Goal: Information Seeking & Learning: Learn about a topic

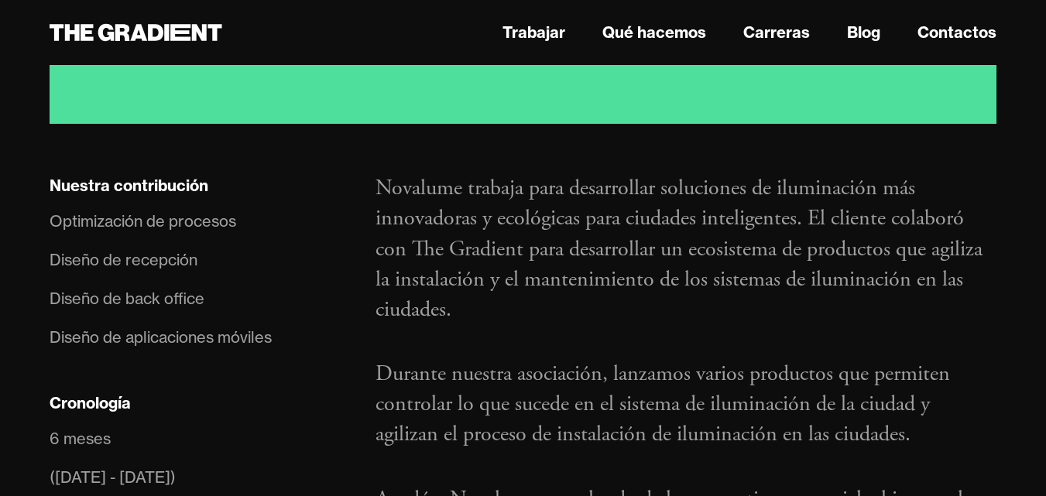
scroll to position [851, 0]
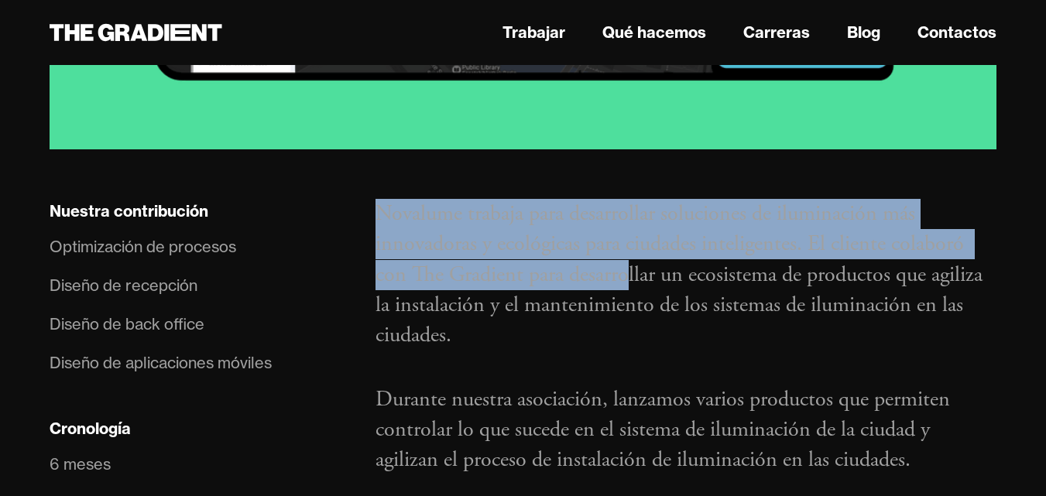
drag, startPoint x: 382, startPoint y: 211, endPoint x: 631, endPoint y: 277, distance: 258.0
click at [631, 277] on font "Novalume trabaja para desarrollar soluciones de iluminación más innovadoras y e…" at bounding box center [678, 274] width 607 height 149
click at [505, 248] on font "Novalume trabaja para desarrollar soluciones de iluminación más innovadoras y e…" at bounding box center [678, 274] width 607 height 149
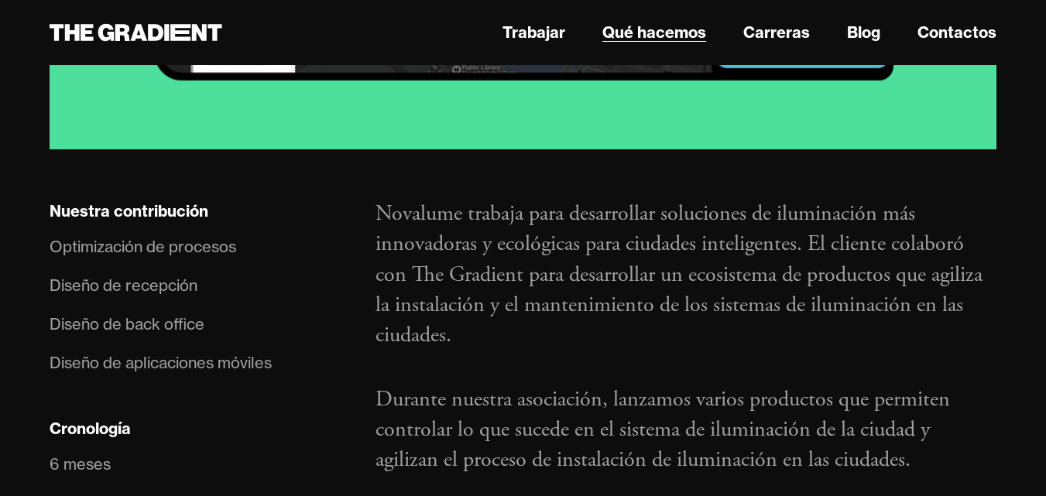
click at [678, 29] on font "Qué hacemos" at bounding box center [654, 31] width 104 height 19
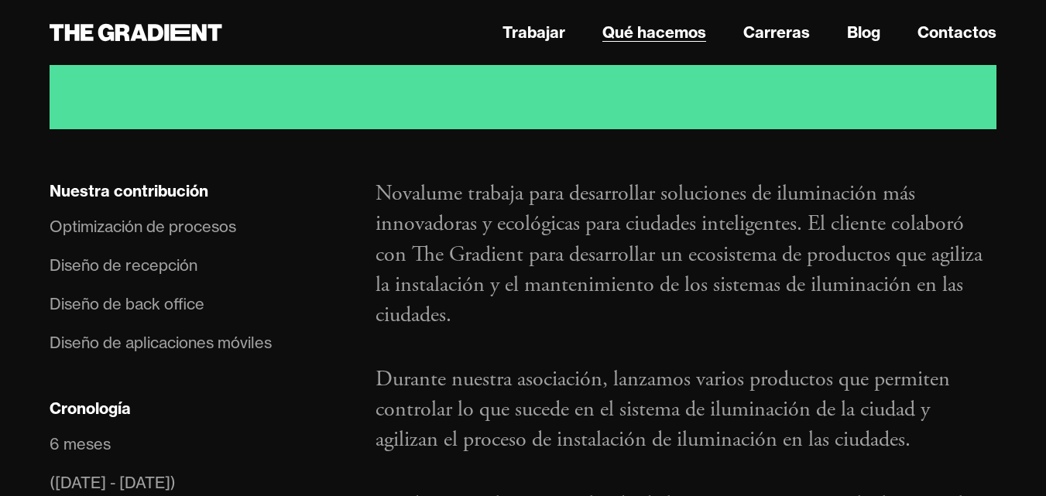
scroll to position [929, 0]
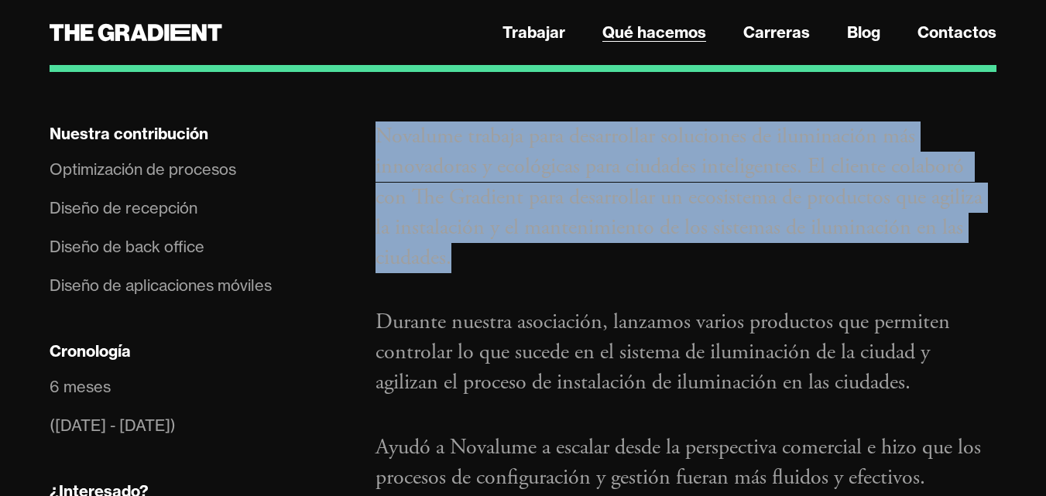
drag, startPoint x: 380, startPoint y: 131, endPoint x: 600, endPoint y: 262, distance: 256.2
click at [600, 263] on p "Novalume trabaja para desarrollar soluciones de iluminación más innovadoras y e…" at bounding box center [685, 198] width 621 height 152
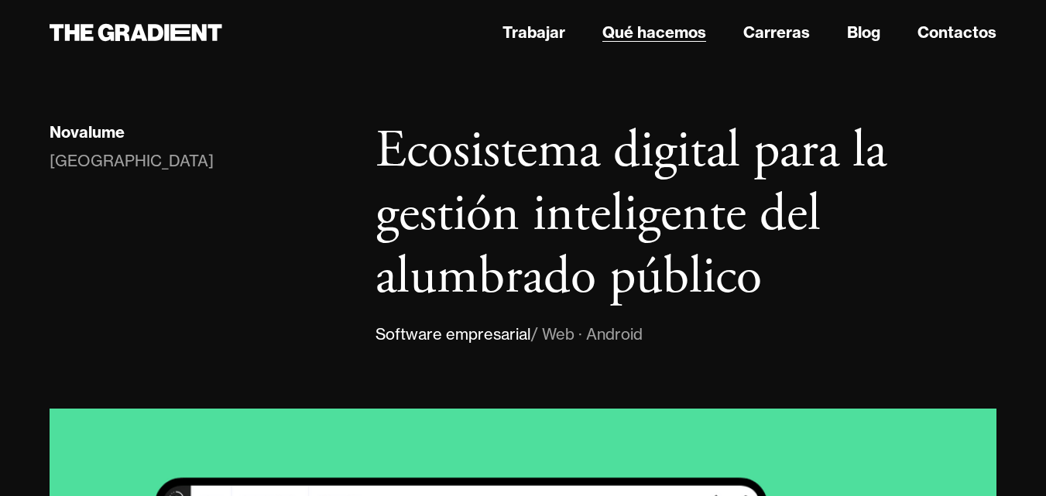
scroll to position [0, 0]
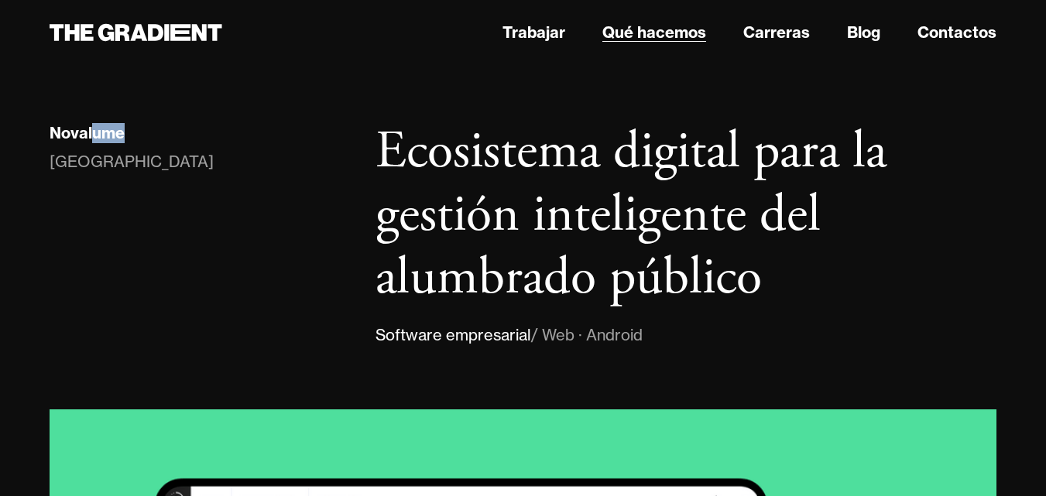
drag, startPoint x: 99, startPoint y: 135, endPoint x: 163, endPoint y: 141, distance: 64.5
click at [163, 141] on div "Novalume" at bounding box center [197, 135] width 295 height 29
click at [162, 139] on div "Novalume" at bounding box center [197, 135] width 295 height 29
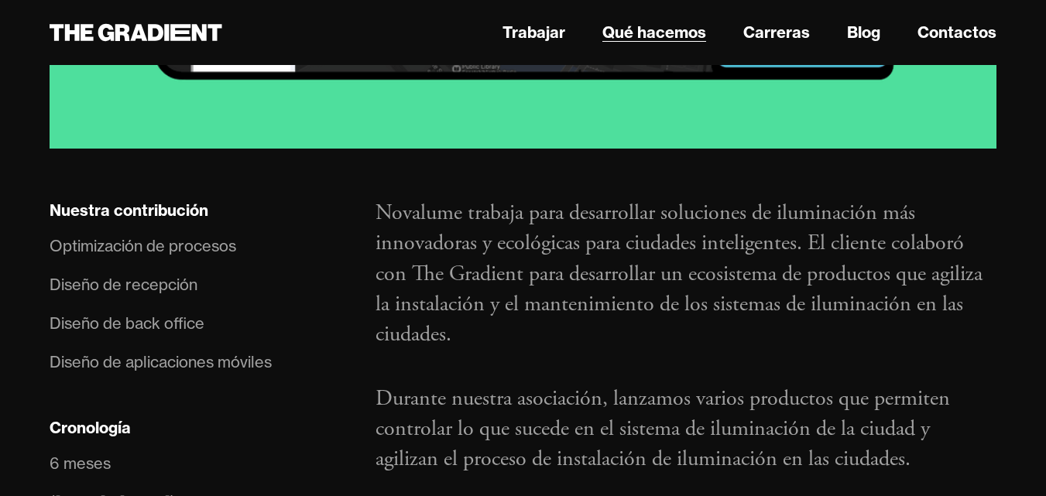
scroll to position [851, 0]
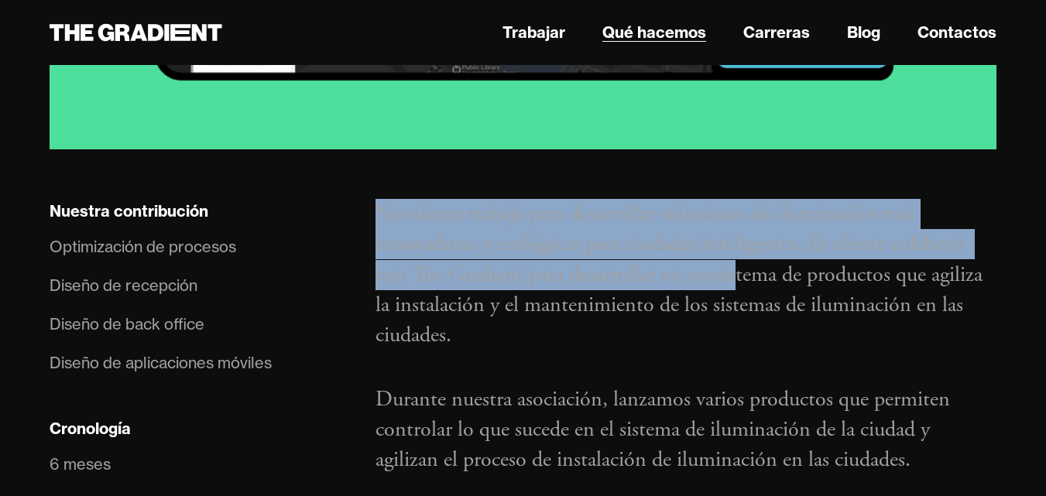
drag, startPoint x: 365, startPoint y: 214, endPoint x: 728, endPoint y: 275, distance: 368.8
click at [734, 283] on div "Novalume trabaja para desarrollar soluciones de iluminación más innovadoras y e…" at bounding box center [686, 411] width 652 height 425
click at [728, 272] on font "Novalume trabaja para desarrollar soluciones de iluminación más innovadoras y e…" at bounding box center [678, 274] width 607 height 149
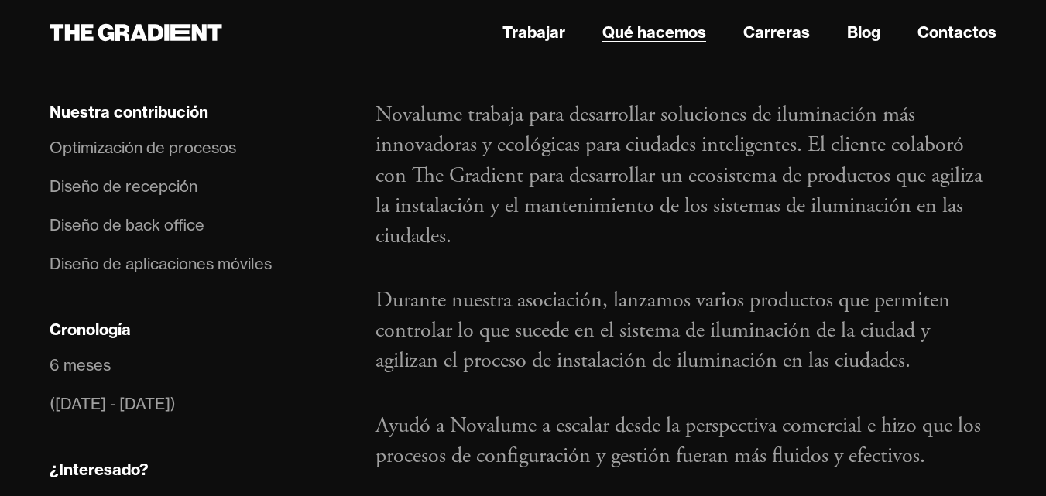
scroll to position [929, 0]
